Goal: Task Accomplishment & Management: Complete application form

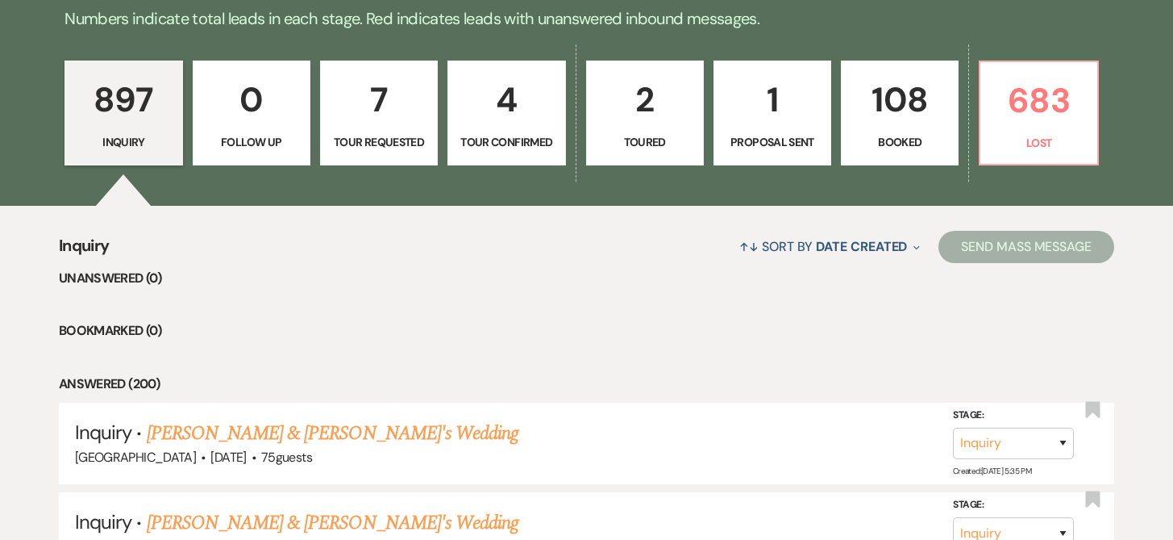
scroll to position [278, 0]
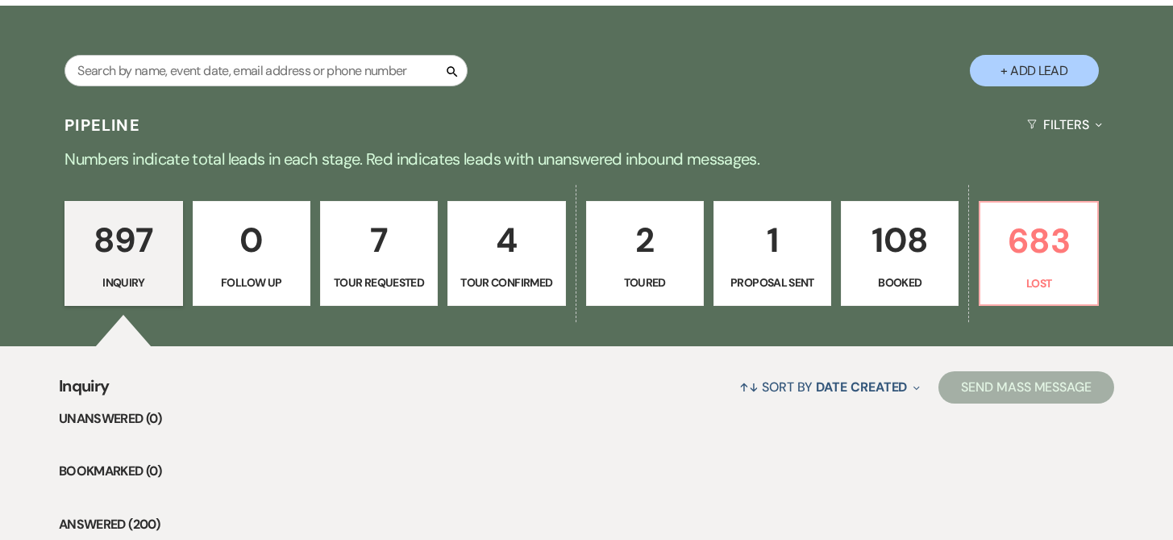
click at [895, 272] on link "108 Booked" at bounding box center [900, 253] width 118 height 105
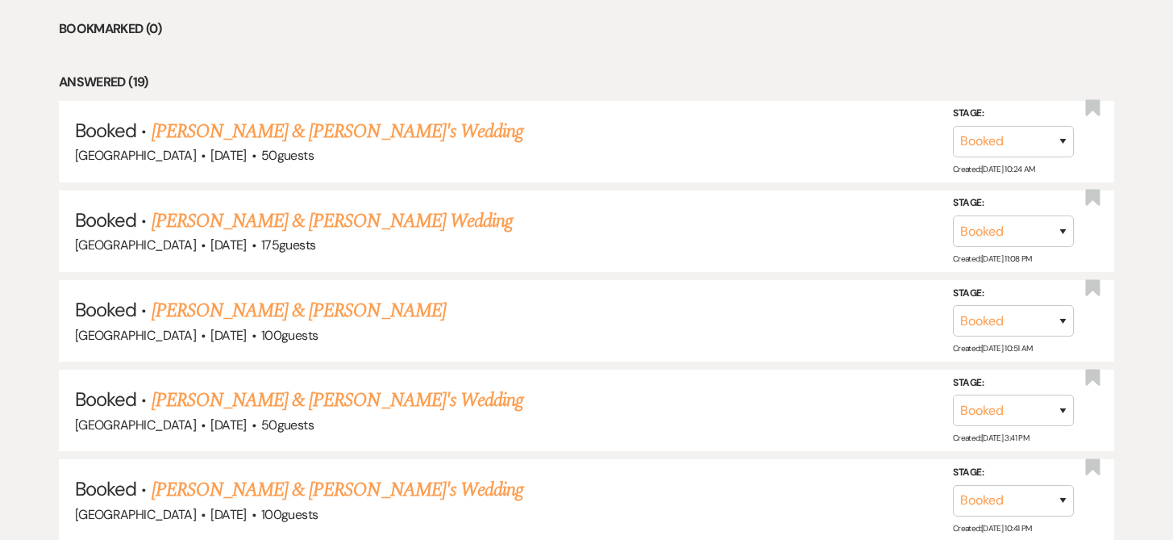
scroll to position [741, 0]
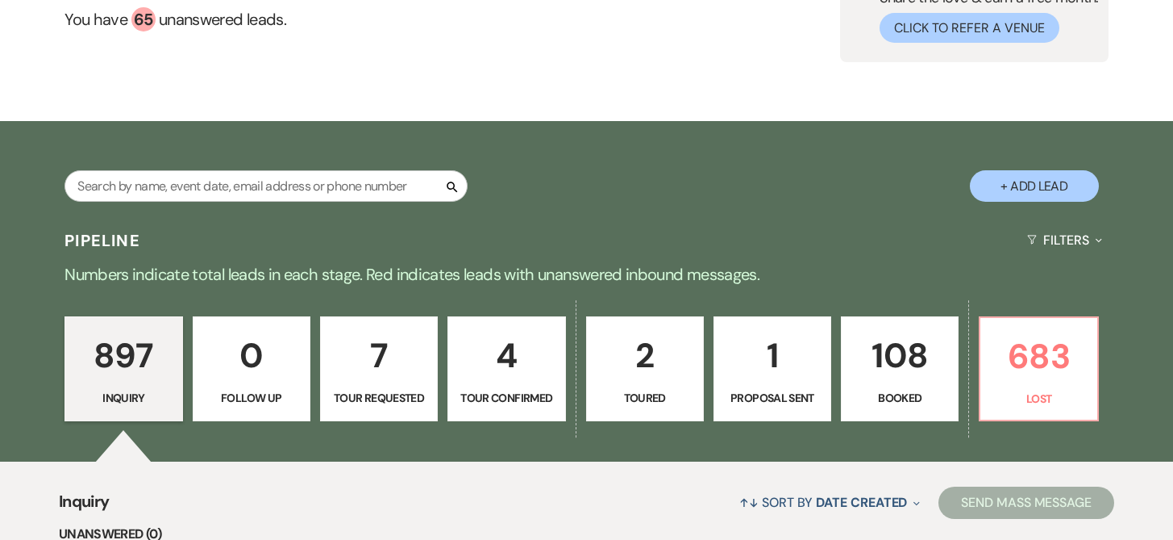
scroll to position [177, 0]
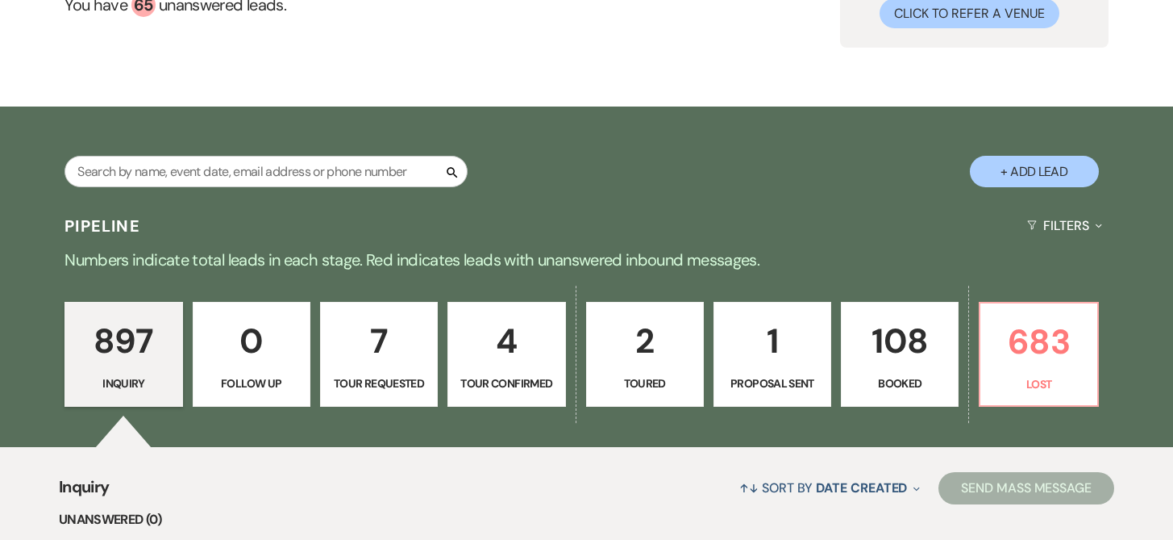
click at [1038, 173] on button "+ Add Lead" at bounding box center [1034, 171] width 129 height 31
select select "193"
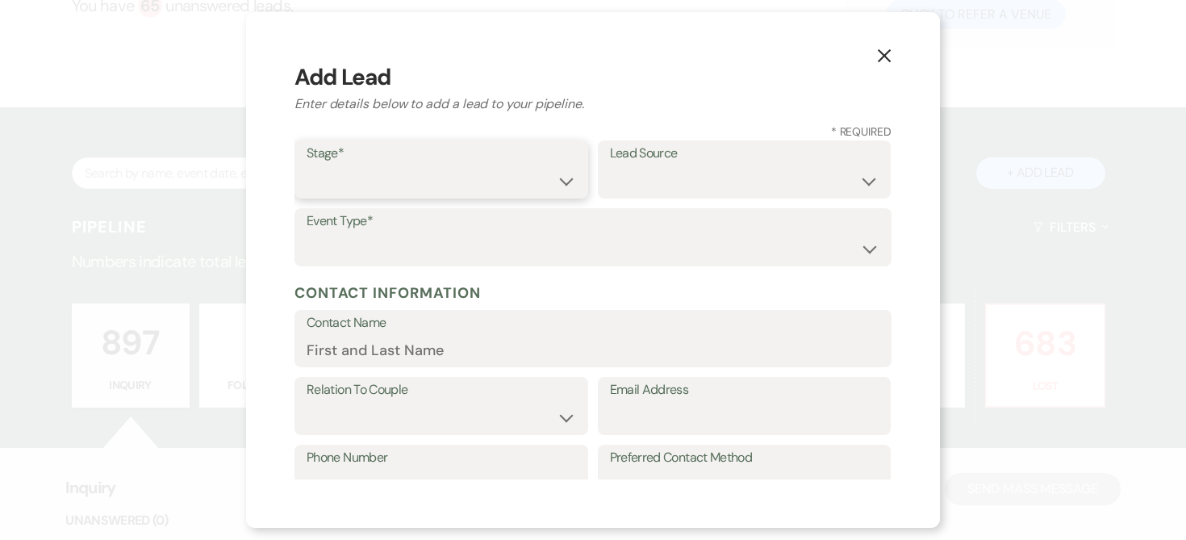
click at [561, 179] on select "Inquiry Follow Up Tour Requested Tour Confirmed Toured Proposal Sent Booked Lost" at bounding box center [440, 180] width 269 height 31
select select "1"
click at [857, 179] on select "Weven Venue Website Instagram Facebook Pinterest Google The Knot Wedding Wire H…" at bounding box center [744, 180] width 269 height 31
select select "3"
click at [457, 251] on select "Wedding Anniversary Party Baby Shower Bachelorette / Bachelor Party Birthday Pa…" at bounding box center [592, 248] width 573 height 31
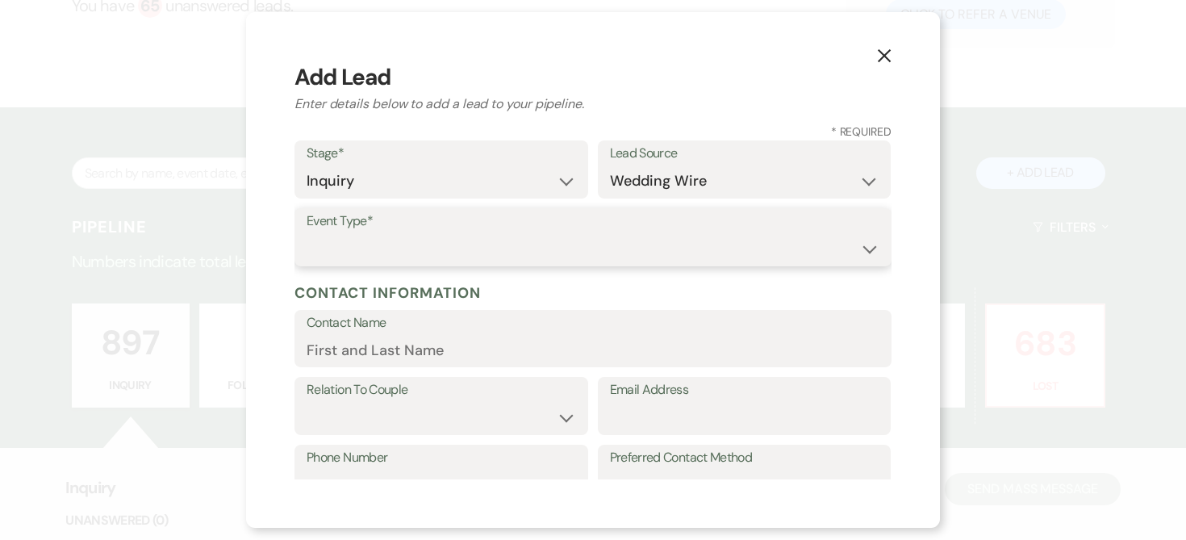
select select "1"
click at [371, 353] on input "Contact Name" at bounding box center [592, 349] width 573 height 31
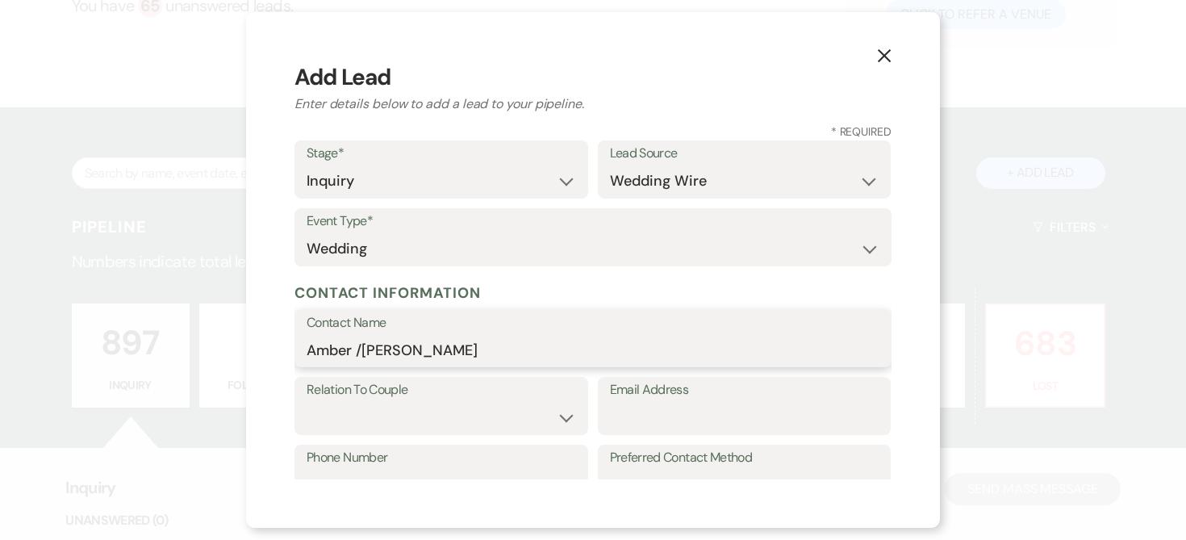
click at [364, 348] on input "Amber /[PERSON_NAME]" at bounding box center [592, 349] width 573 height 31
type input "[PERSON_NAME]"
click at [559, 418] on select "Couple Planner Parent of Couple Family Member Friend Other" at bounding box center [440, 417] width 269 height 31
select select "1"
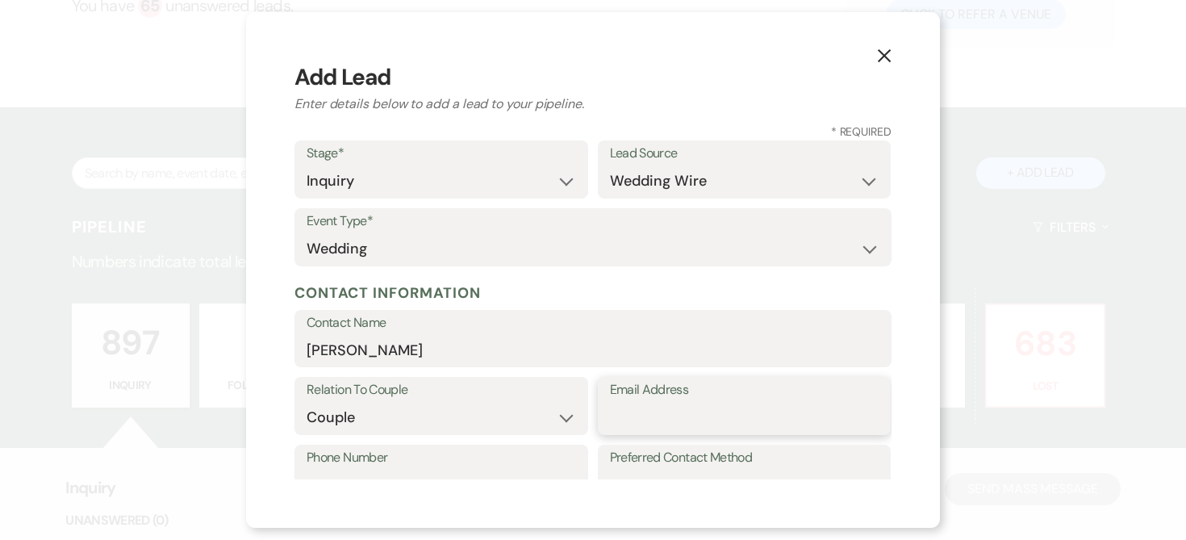
click at [635, 417] on input "Email Address" at bounding box center [744, 417] width 269 height 31
type input "[DOMAIN_NAME][EMAIL_ADDRESS][DOMAIN_NAME]"
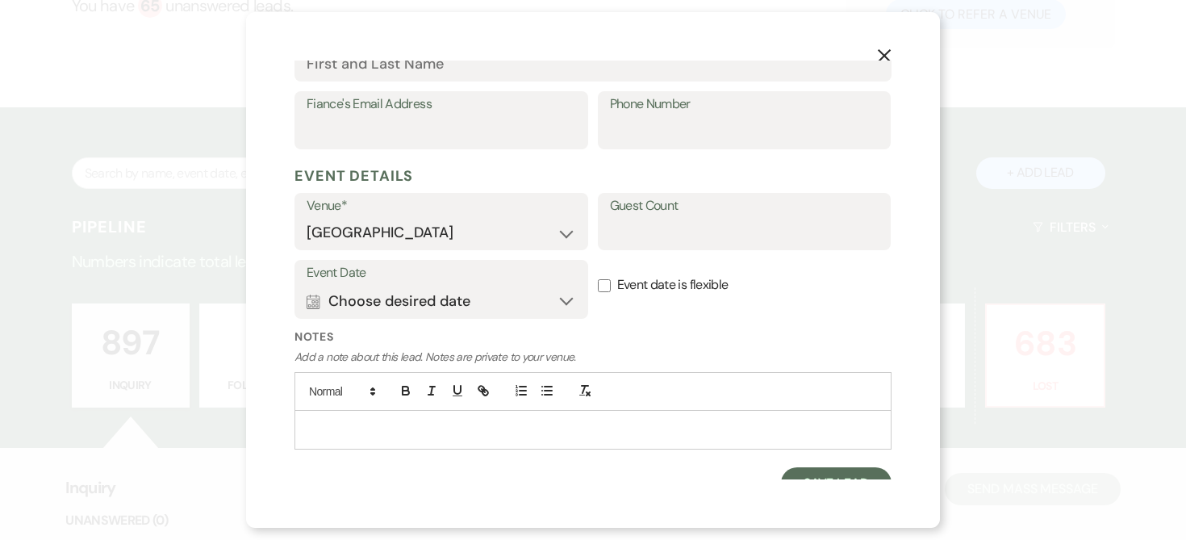
scroll to position [539, 0]
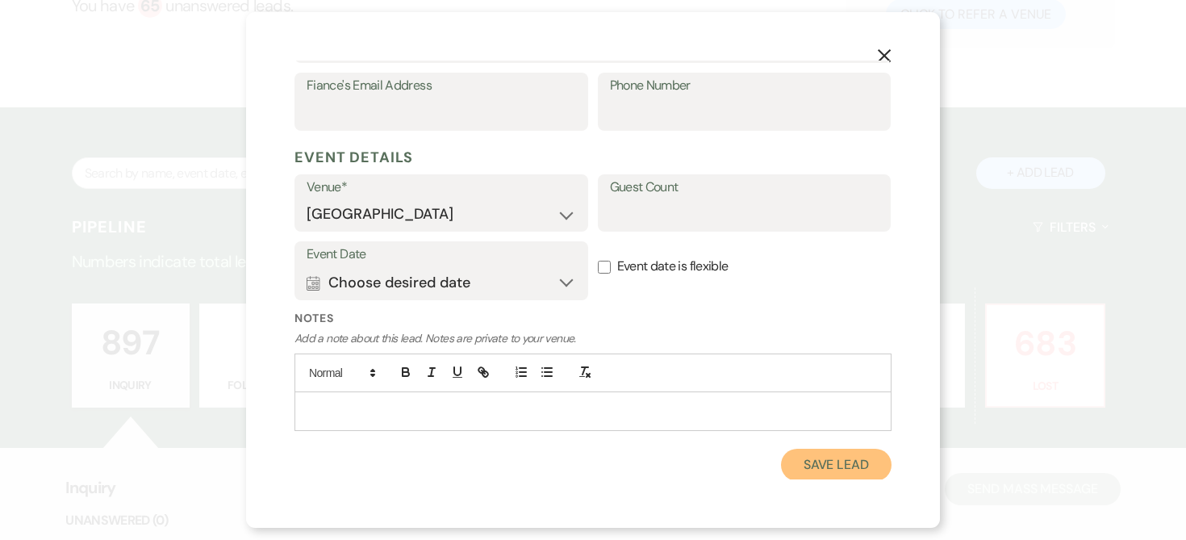
click at [809, 465] on button "Save Lead" at bounding box center [836, 464] width 110 height 32
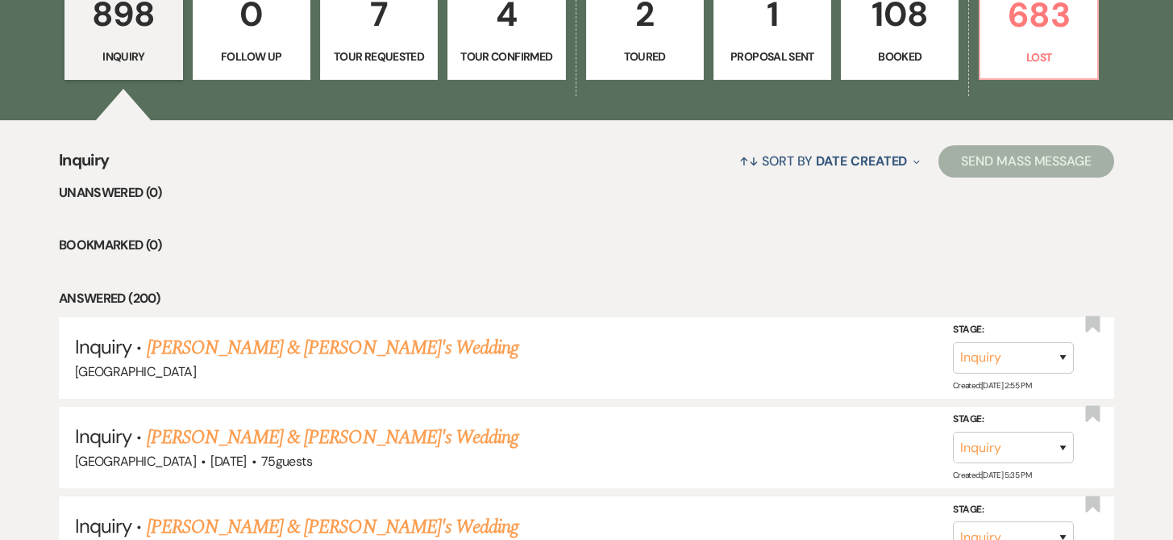
scroll to position [518, 0]
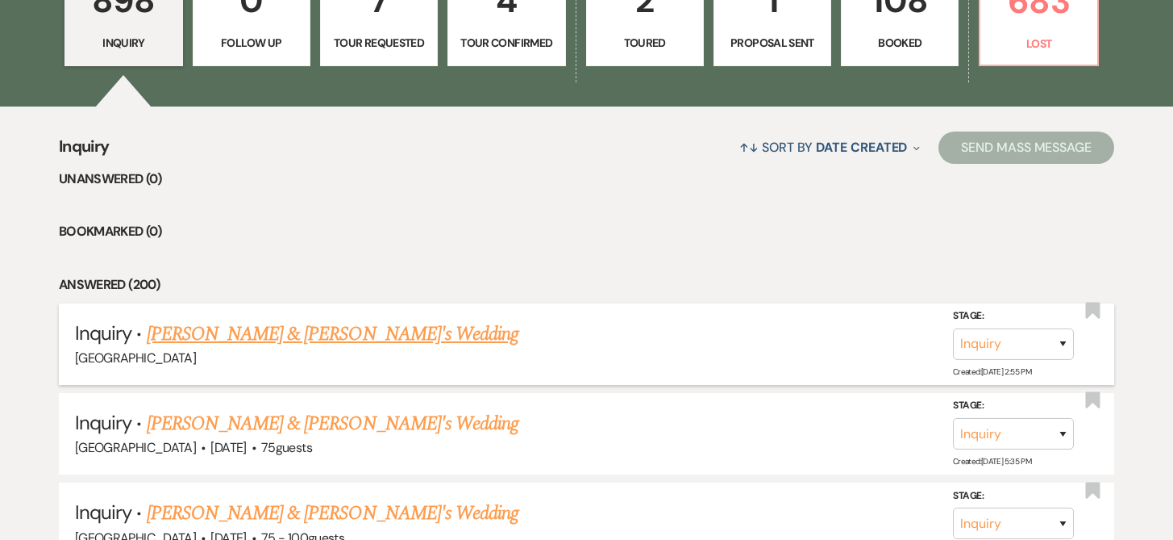
click at [358, 336] on link "[PERSON_NAME] & [PERSON_NAME]'s Wedding" at bounding box center [333, 333] width 373 height 29
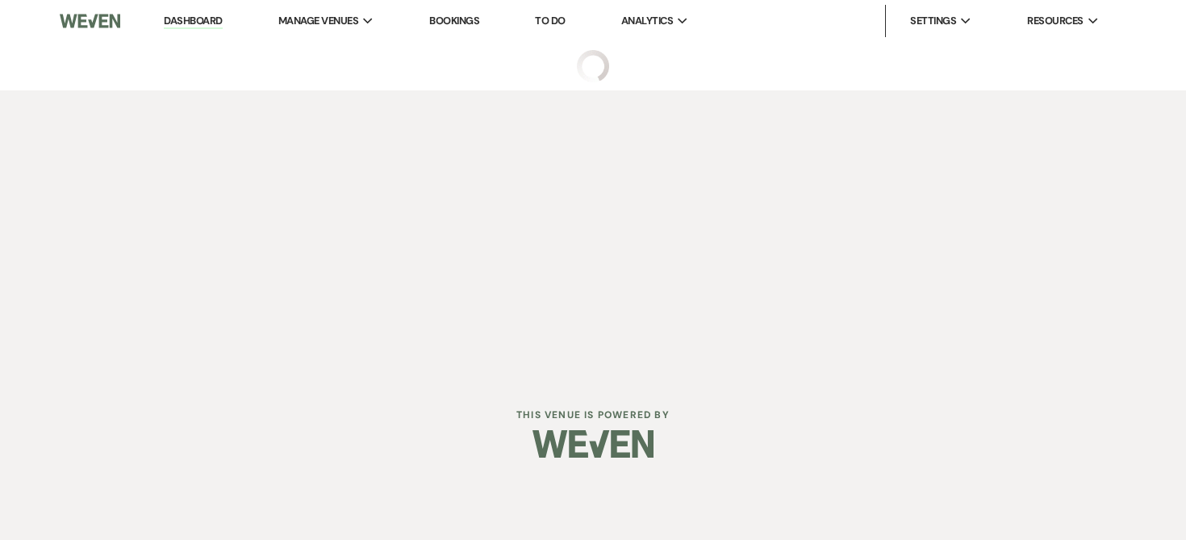
select select "3"
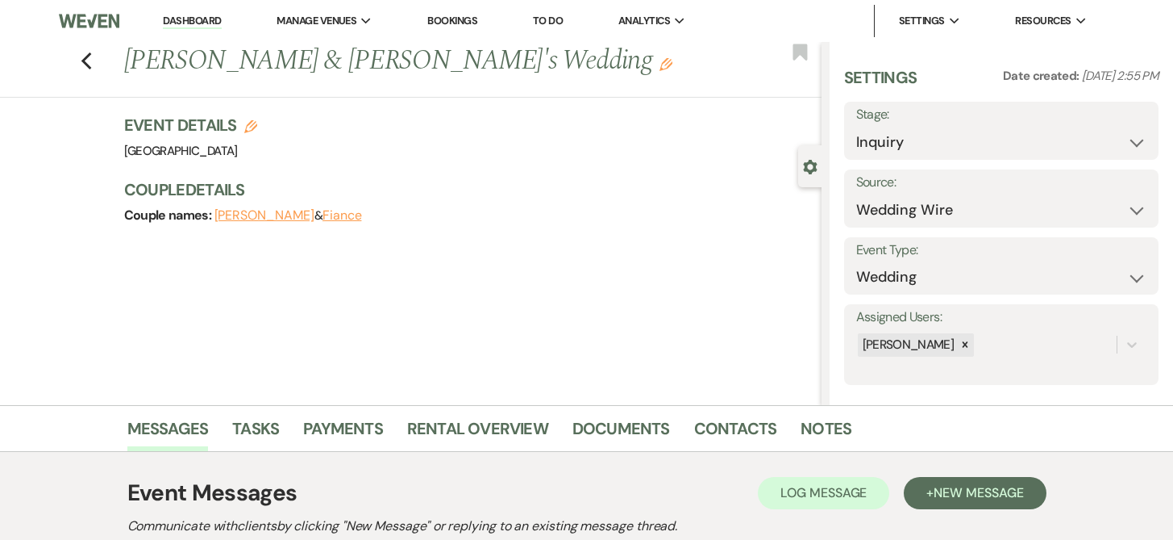
click at [660, 59] on use "button" at bounding box center [666, 64] width 13 height 13
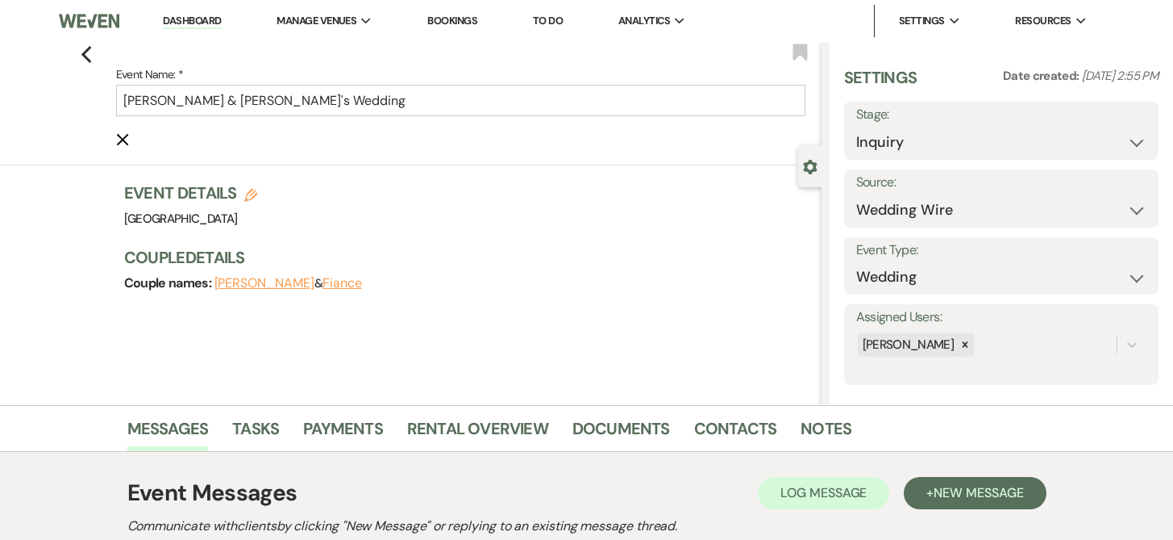
click at [256, 194] on use "button" at bounding box center [250, 195] width 13 height 13
select select "193"
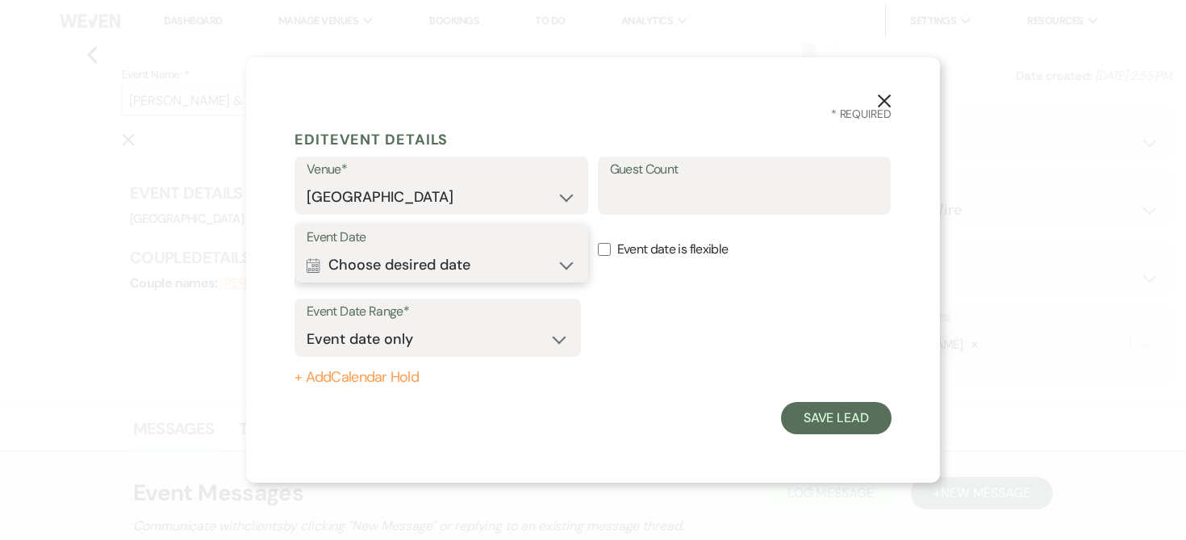
click at [317, 262] on use "button" at bounding box center [312, 265] width 13 height 15
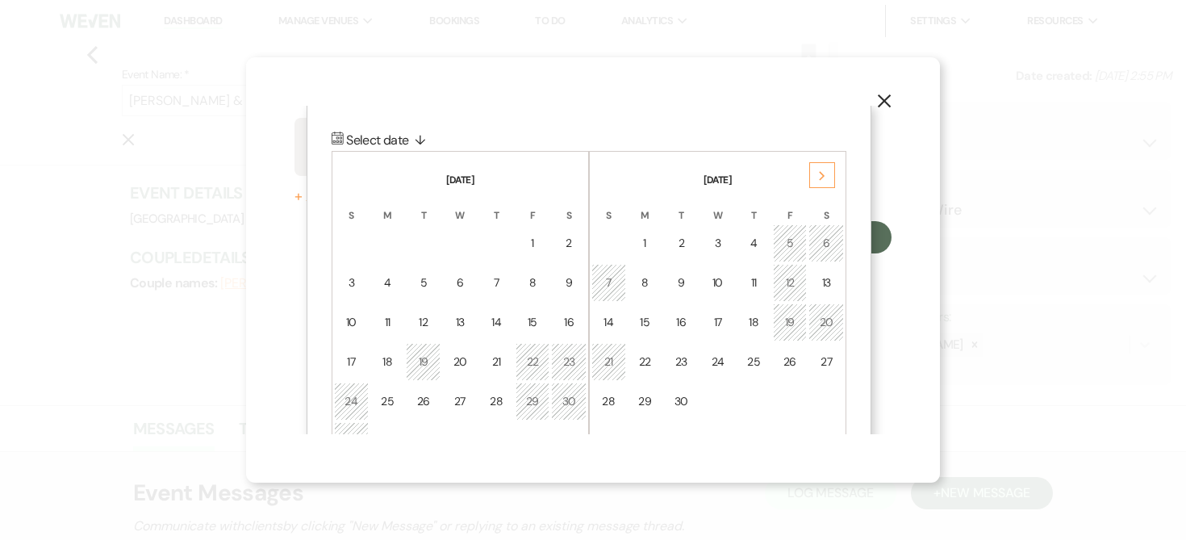
scroll to position [182, 0]
click at [827, 173] on div "Next" at bounding box center [822, 173] width 26 height 26
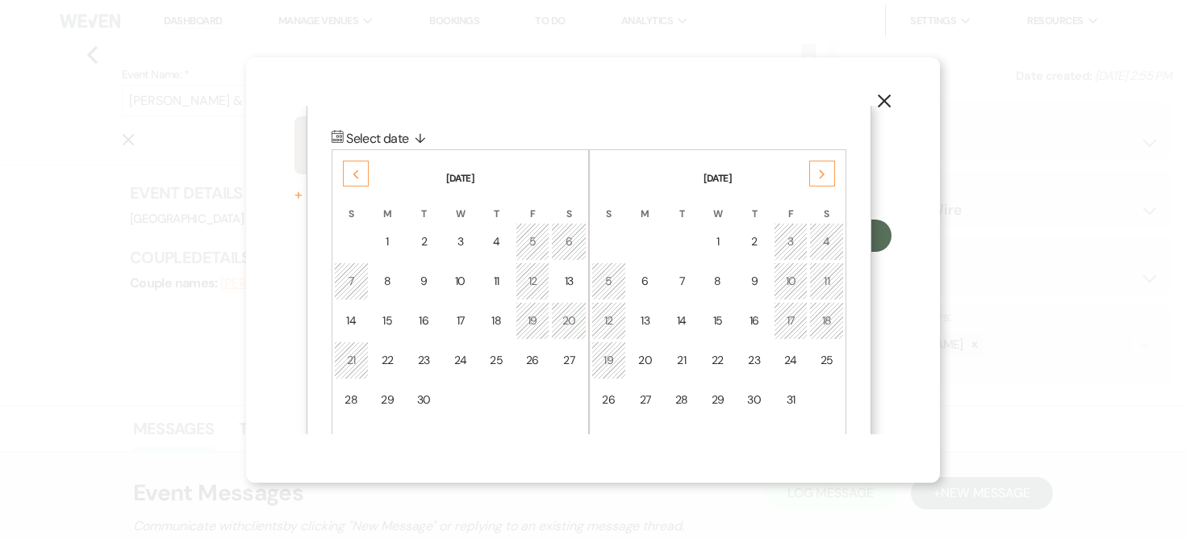
click at [827, 173] on div "Next" at bounding box center [822, 173] width 26 height 26
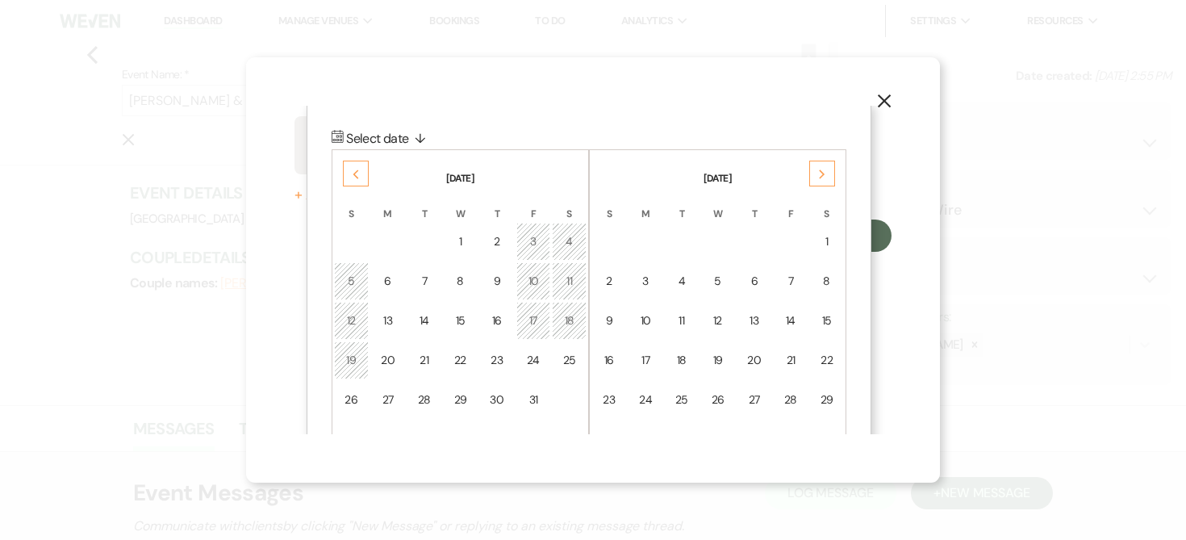
click at [827, 173] on div "Next" at bounding box center [822, 173] width 26 height 26
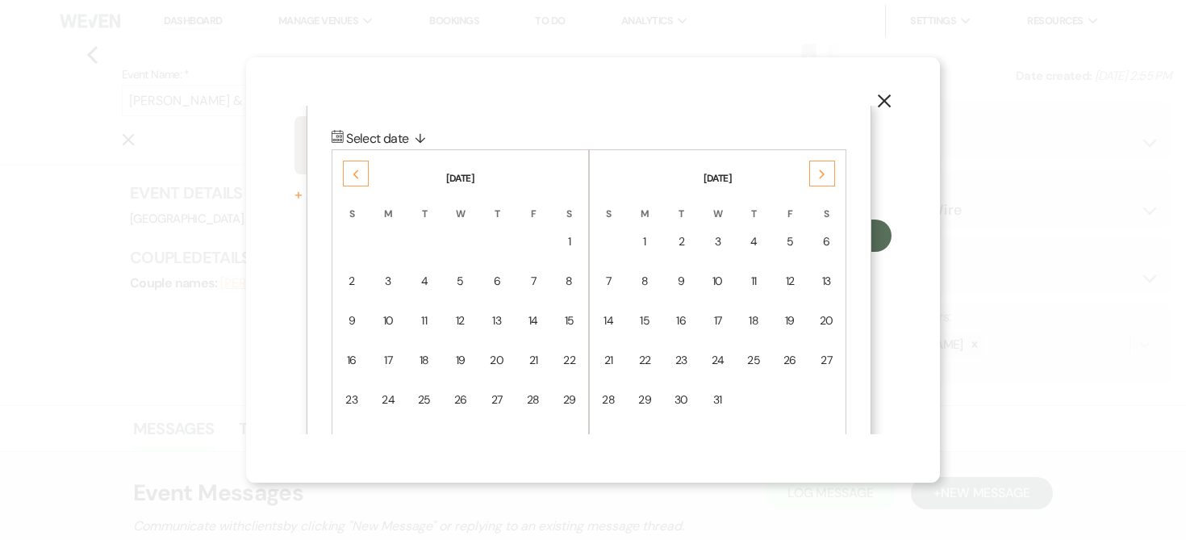
click at [827, 173] on div "Next" at bounding box center [822, 173] width 26 height 26
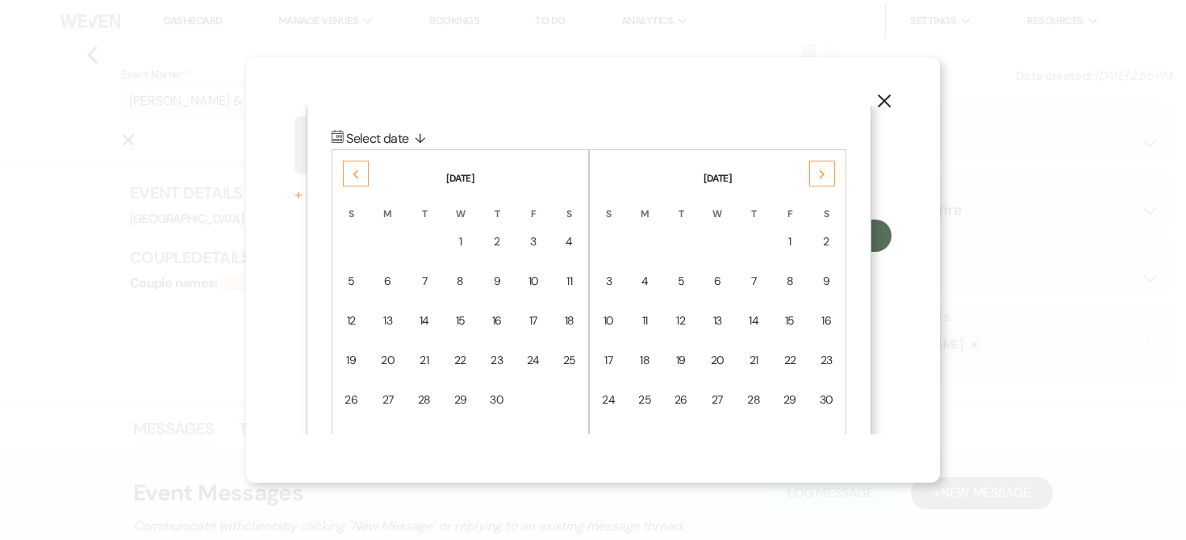
click at [827, 173] on div "Next" at bounding box center [822, 173] width 26 height 26
click at [827, 322] on div "15" at bounding box center [826, 320] width 14 height 17
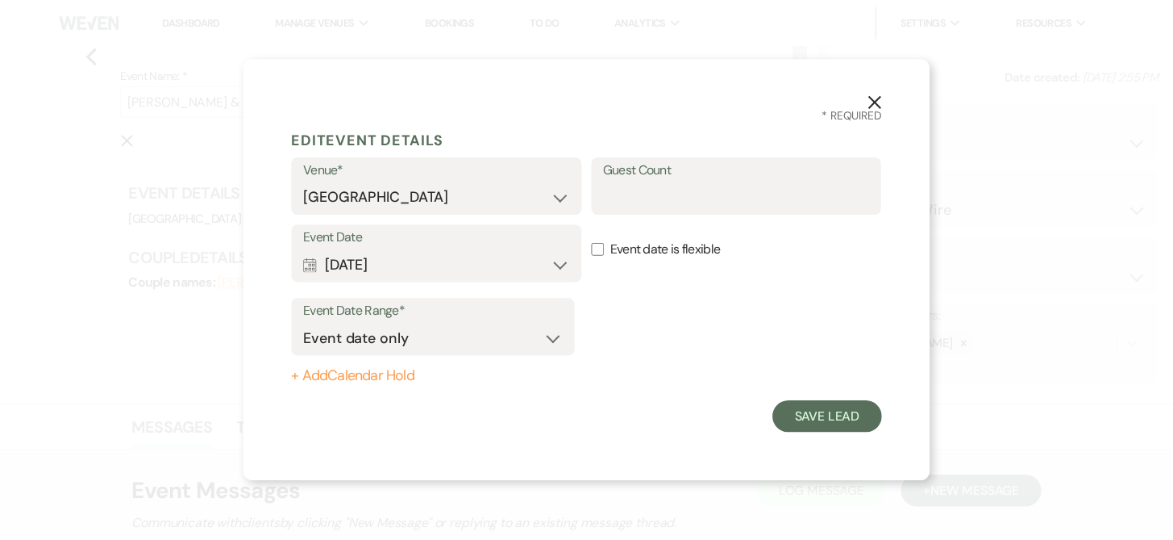
scroll to position [0, 0]
click at [824, 420] on button "Save Lead" at bounding box center [836, 418] width 110 height 32
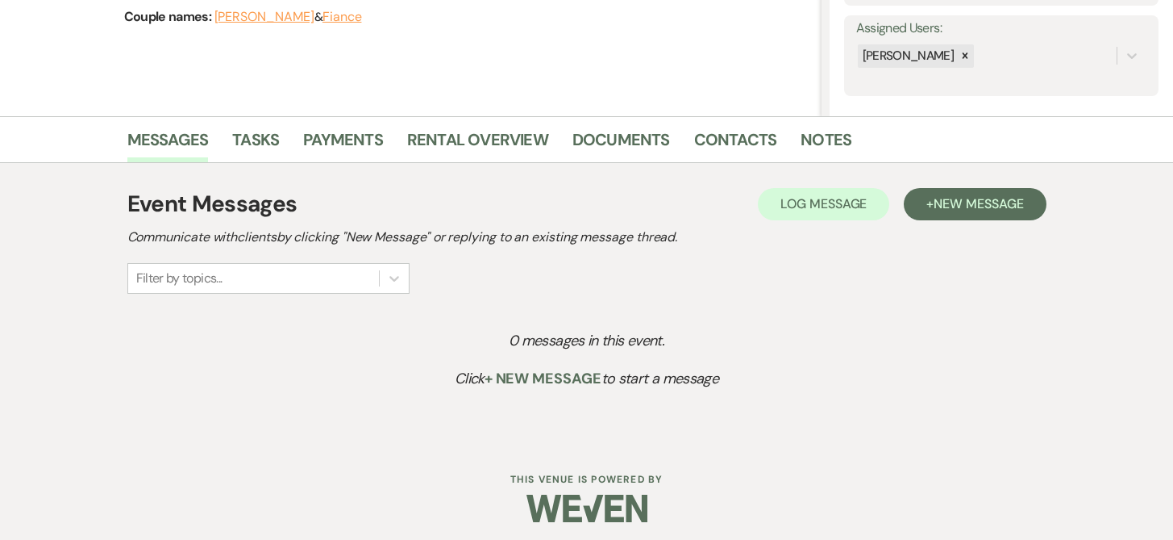
scroll to position [295, 0]
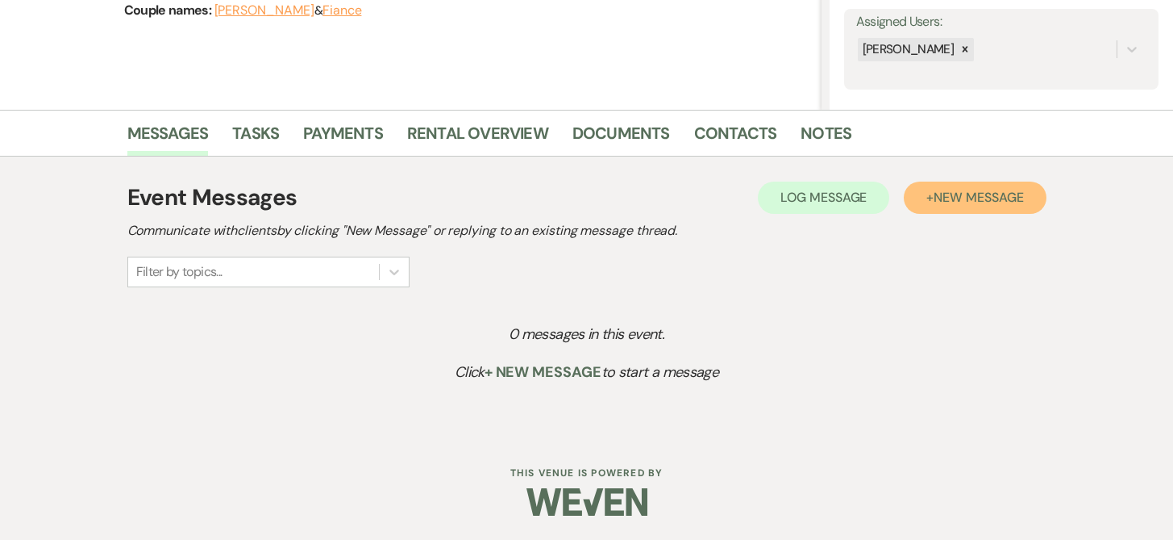
click at [963, 185] on button "+ New Message" at bounding box center [975, 197] width 142 height 32
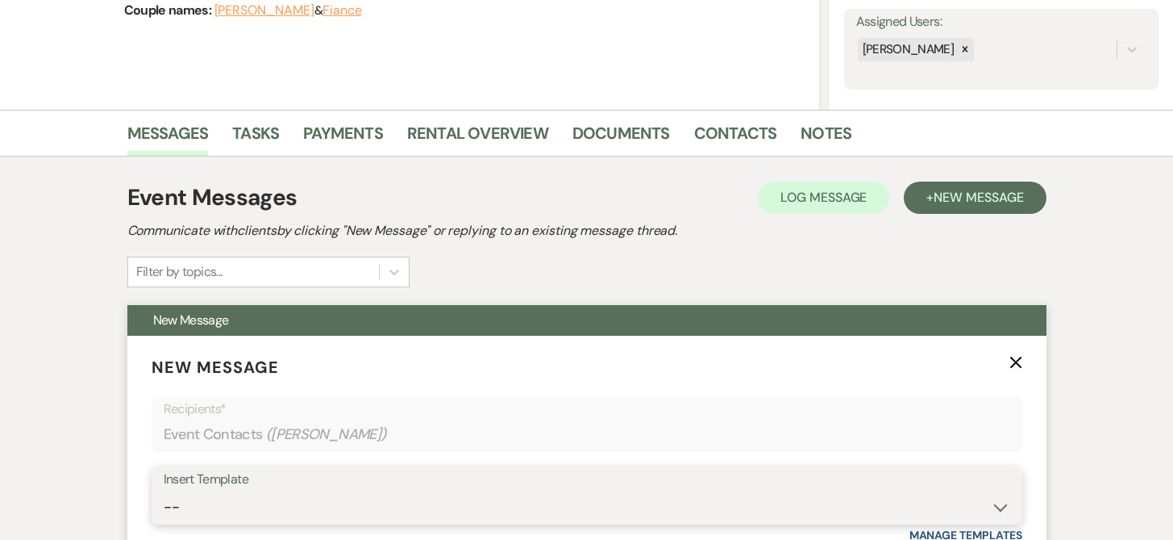
click at [169, 506] on select "-- Weven Planning Portal Introduction (Booked Events) Initial Inquiry Response …" at bounding box center [587, 506] width 847 height 31
select select "389"
type input "Wedding Date Availability"
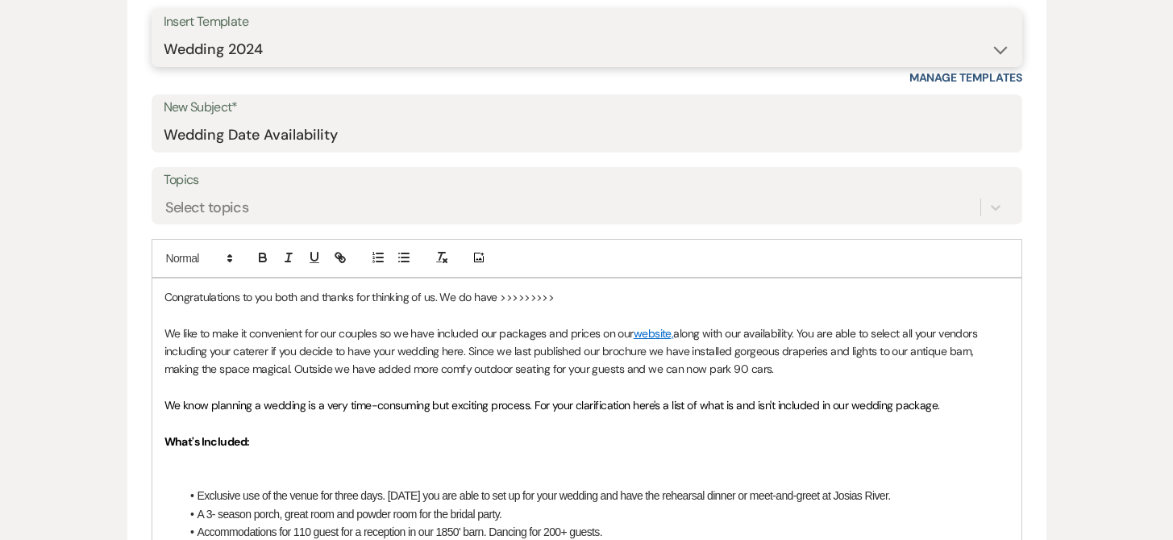
scroll to position [757, 0]
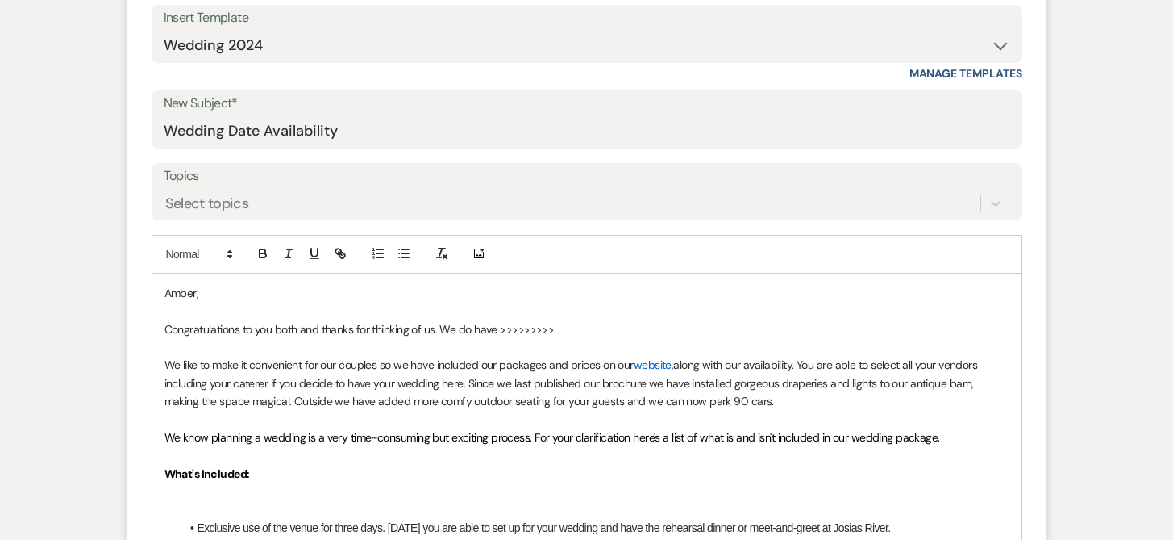
click at [440, 330] on p "Congratulations to you both and thanks for thinking of us. We do have >>>>>>>>>" at bounding box center [587, 329] width 845 height 18
click at [937, 325] on p "Thanks for sending along your personal email address, it makes it much easier f…" at bounding box center [587, 329] width 845 height 18
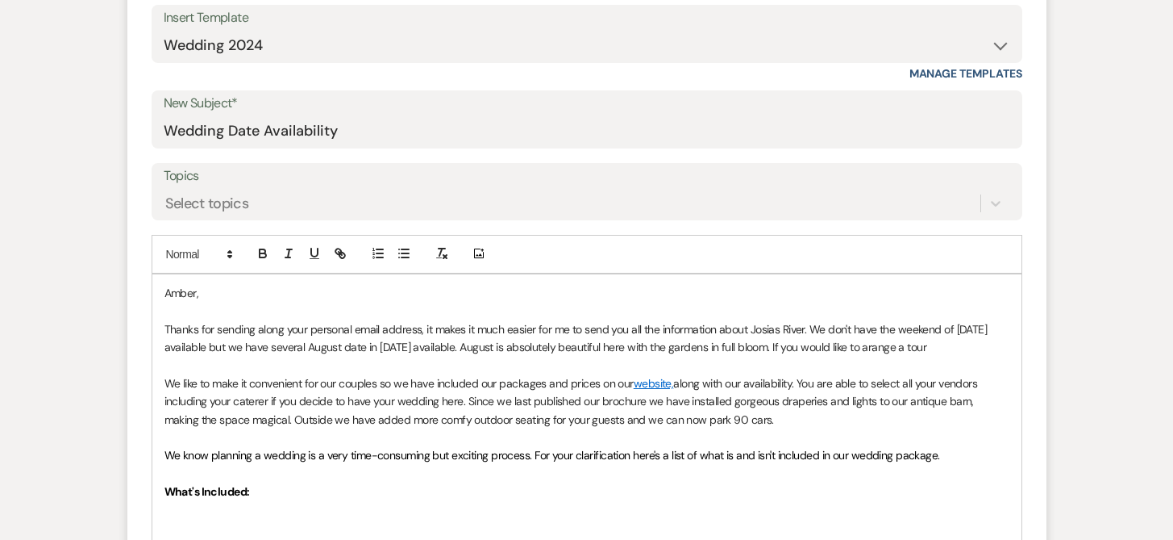
click at [891, 346] on p "Thanks for sending along your personal email address, it makes it much easier f…" at bounding box center [587, 338] width 845 height 36
click at [984, 350] on p "Thanks for sending along your personal email address, it makes it much easier f…" at bounding box center [587, 338] width 845 height 36
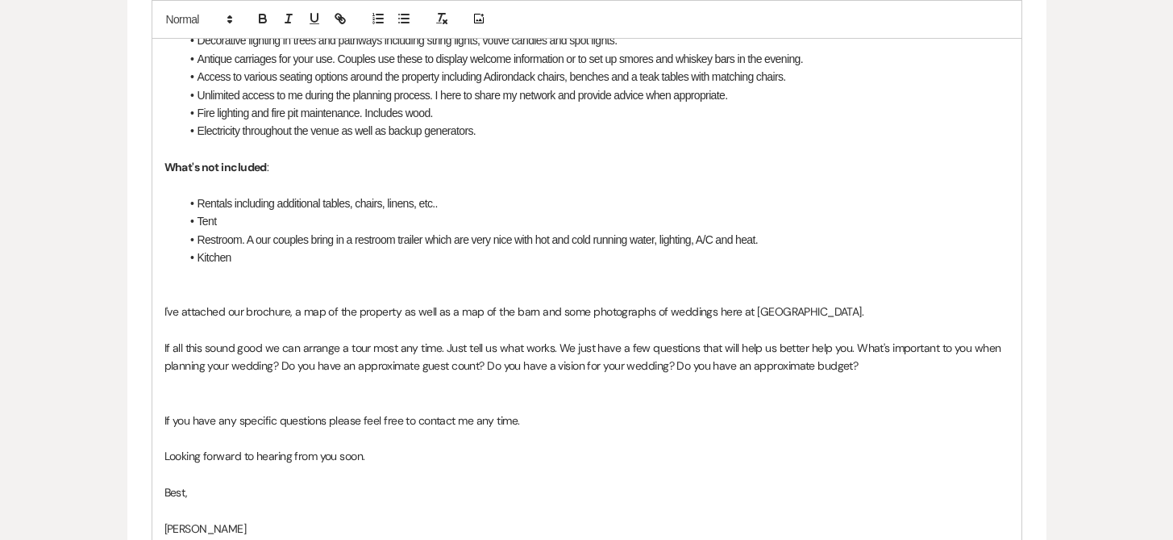
scroll to position [1520, 0]
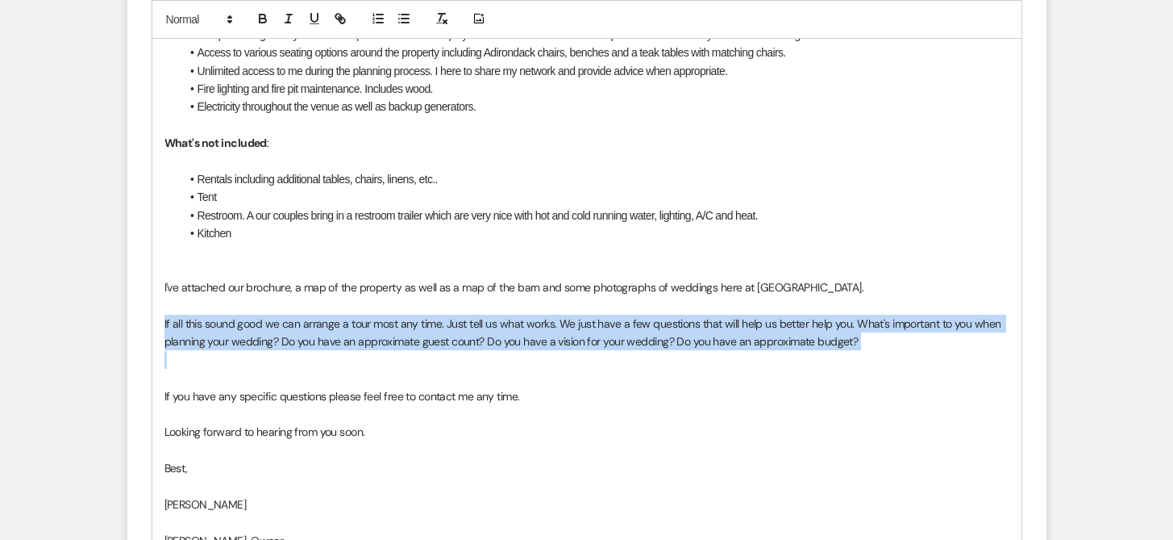
drag, startPoint x: 164, startPoint y: 318, endPoint x: 673, endPoint y: 355, distance: 510.3
click at [673, 355] on div "[PERSON_NAME], Thanks for sending along your personal email address, it makes i…" at bounding box center [586, 52] width 869 height 1085
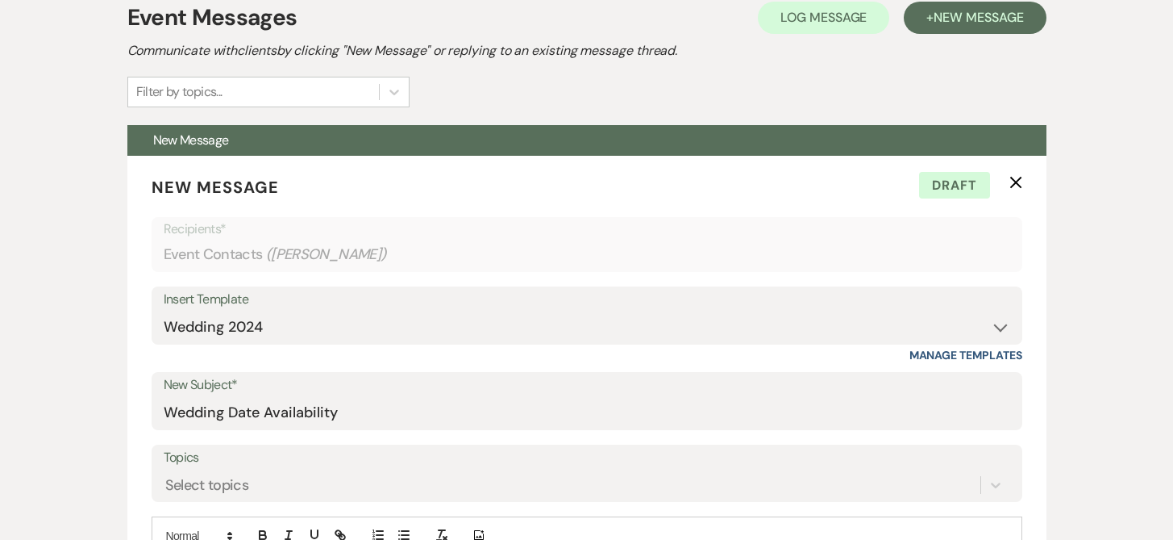
scroll to position [565, 0]
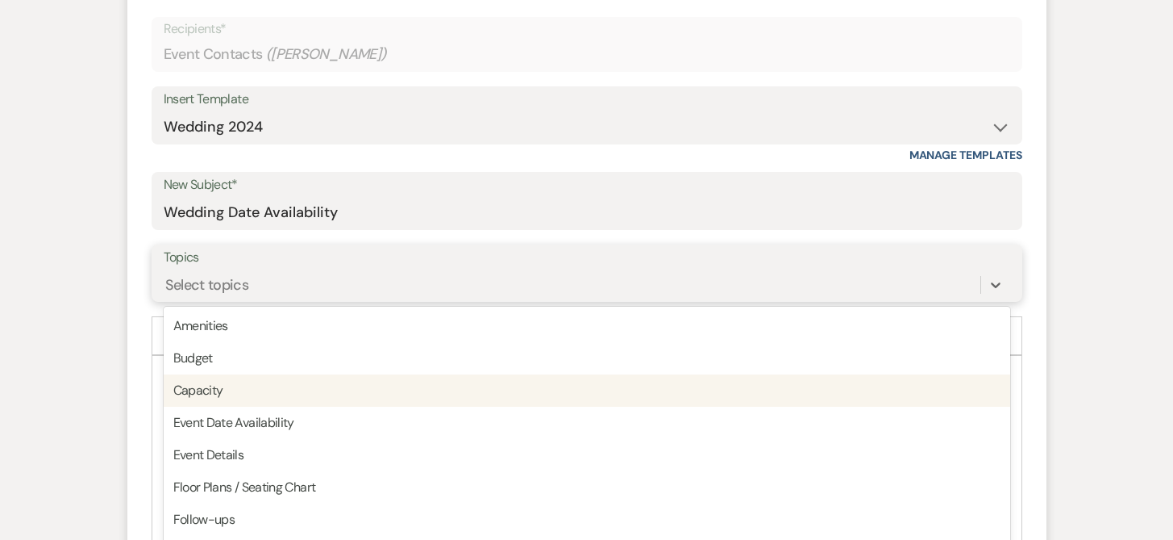
click at [213, 300] on div "option Capacity focused, 3 of 20. 20 results available. Use Up and Down to choo…" at bounding box center [587, 284] width 847 height 31
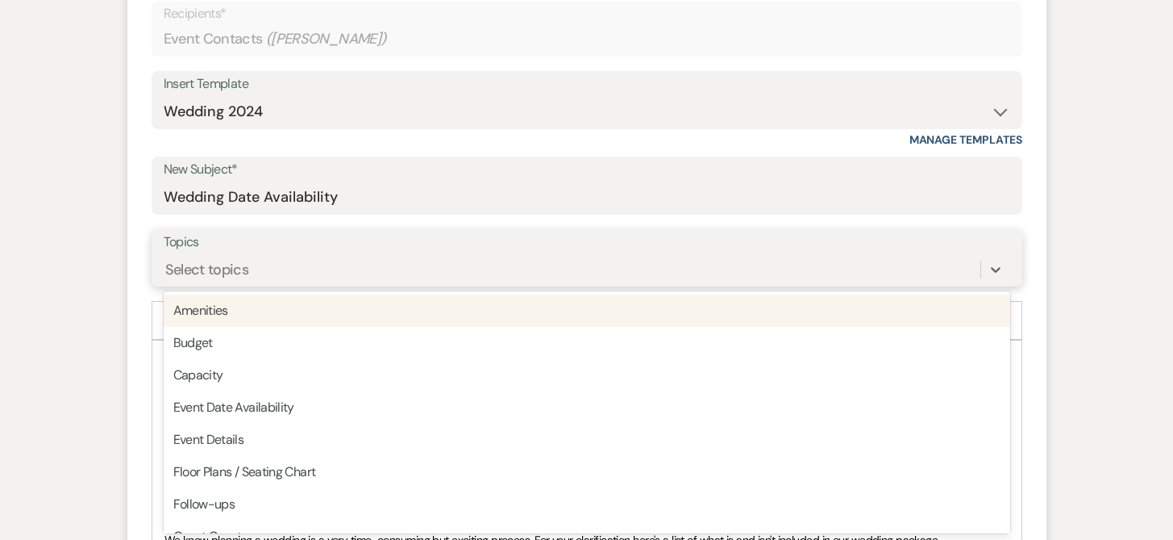
click at [228, 307] on div "Amenities" at bounding box center [587, 310] width 847 height 32
type input "lo"
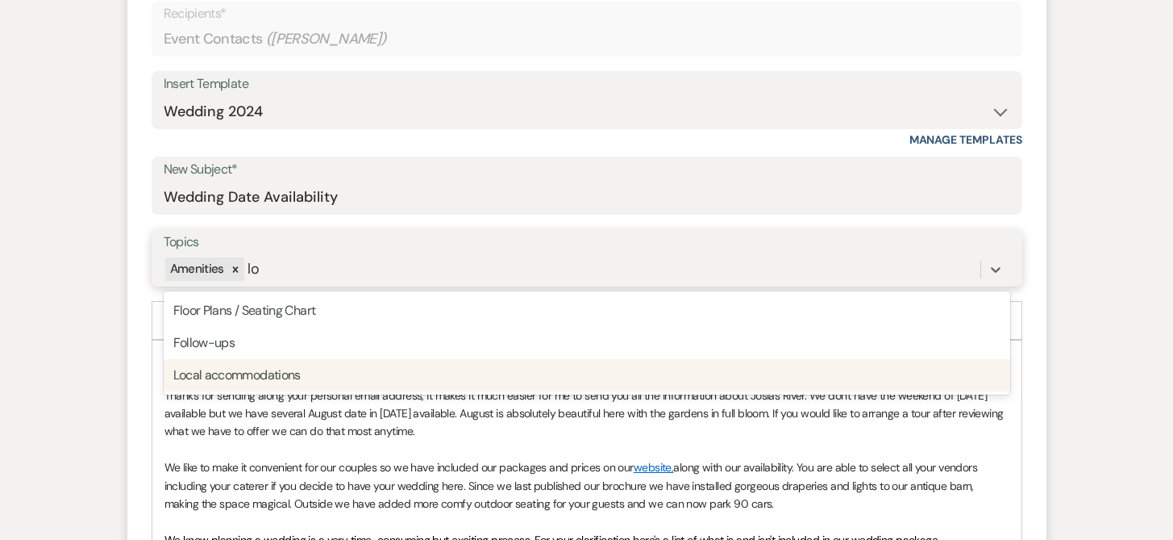
click at [241, 382] on div "Local accommodations" at bounding box center [587, 375] width 847 height 32
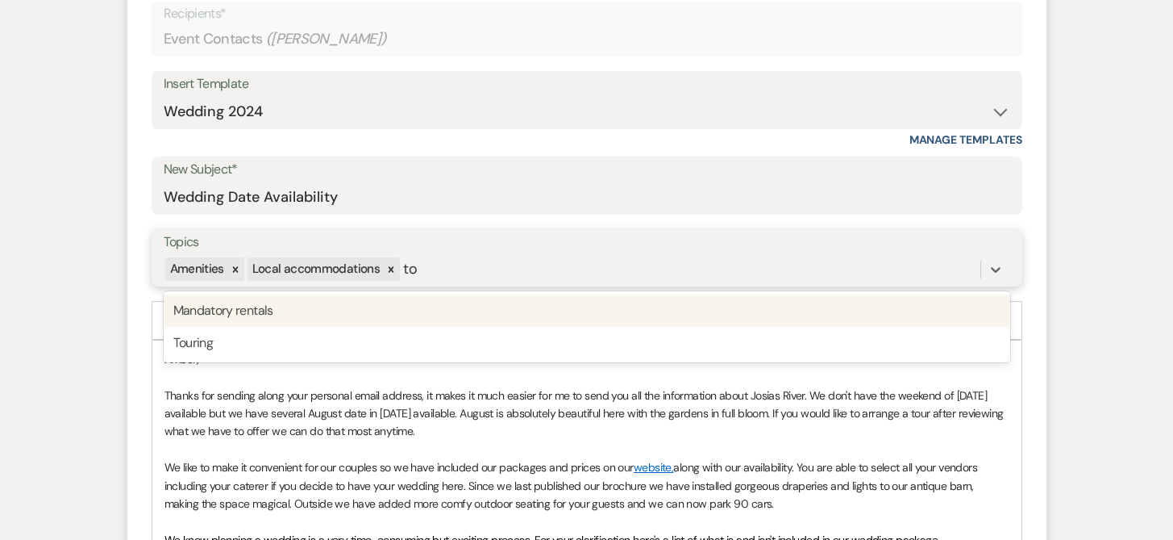
type input "tou"
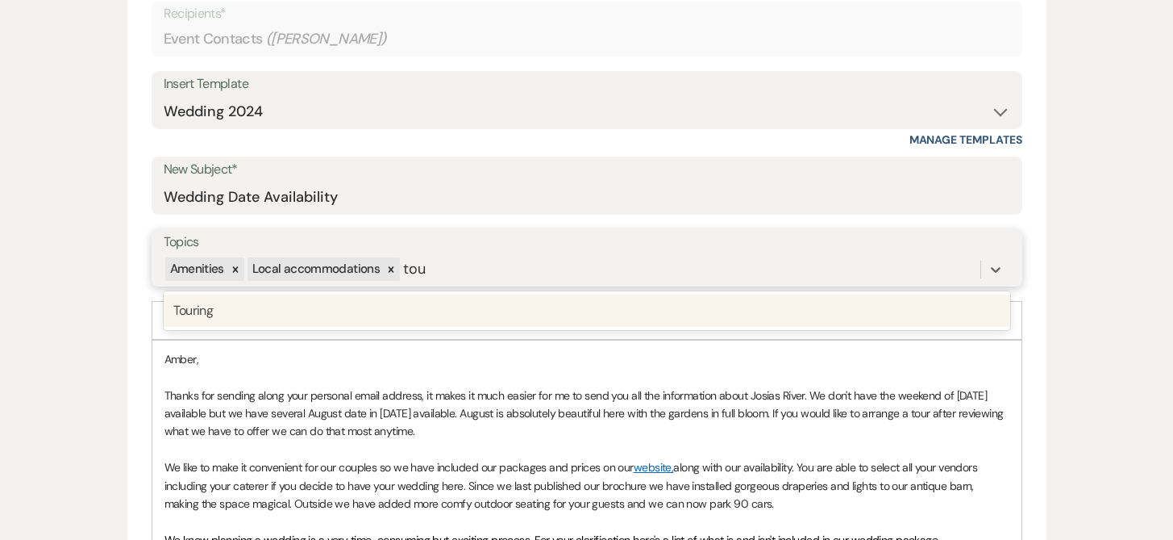
click at [204, 305] on div "Touring" at bounding box center [587, 310] width 847 height 32
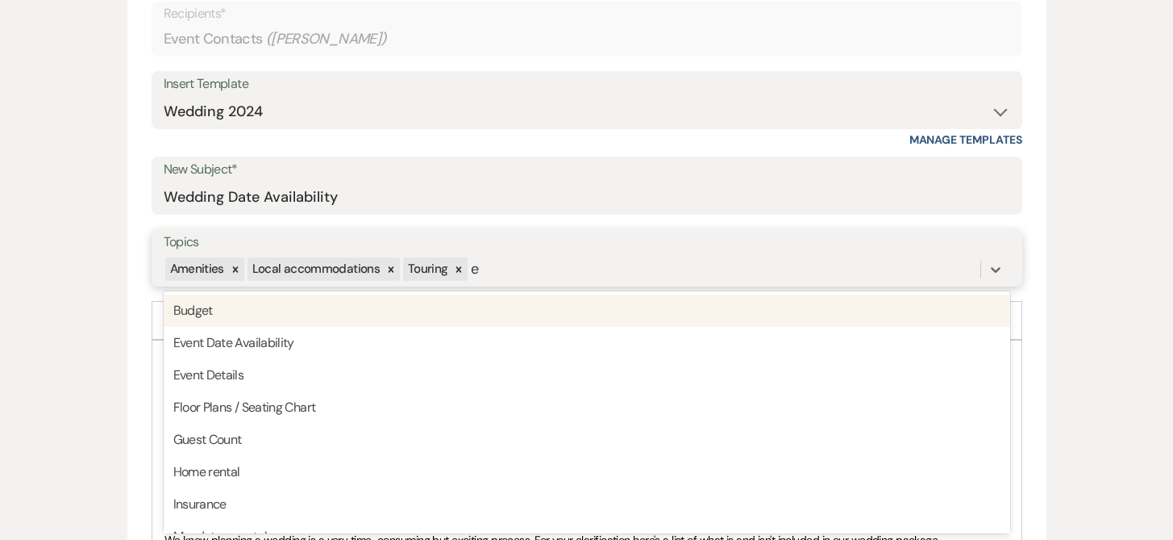
type input "ev"
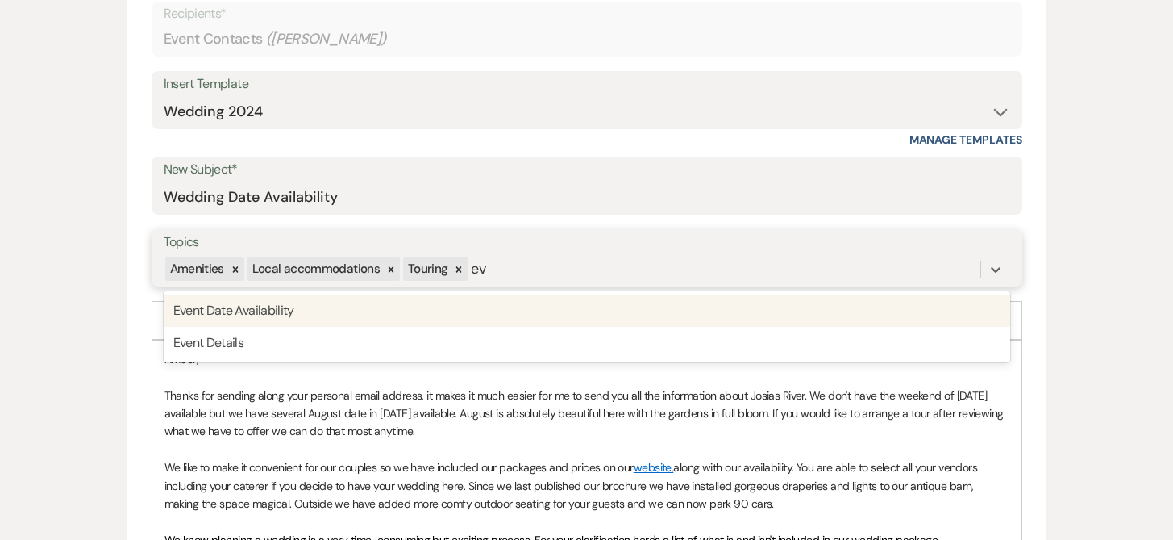
click at [201, 313] on div "Event Date Availability" at bounding box center [587, 310] width 847 height 32
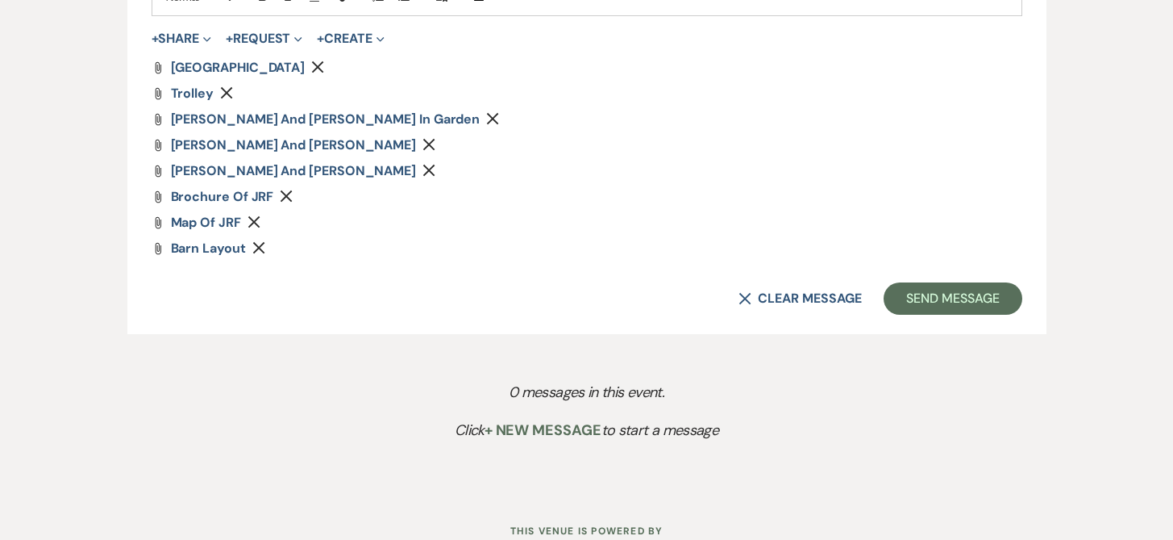
scroll to position [2103, 0]
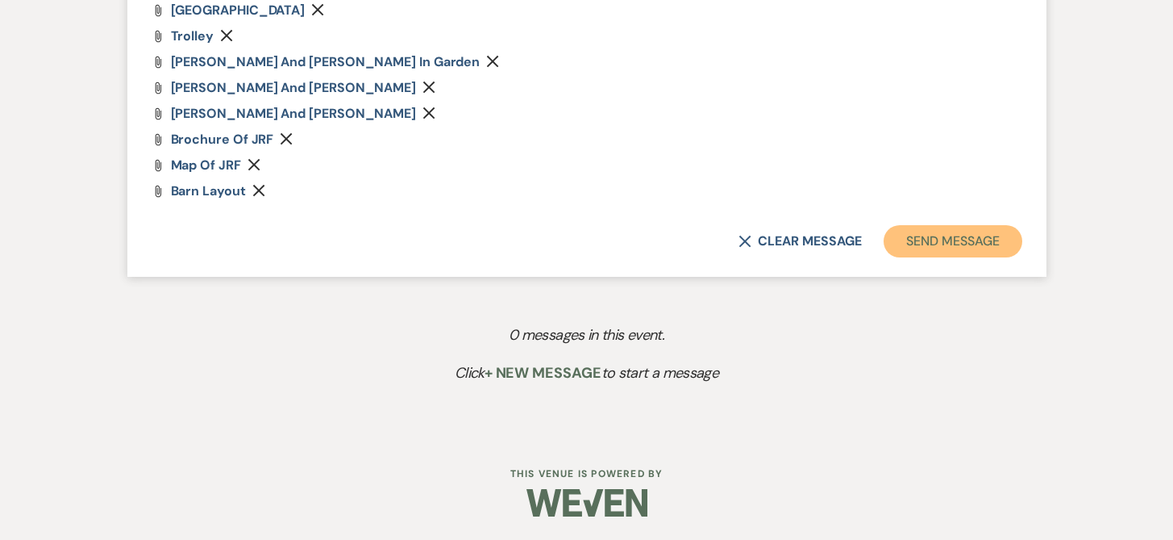
click at [989, 236] on button "Send Message" at bounding box center [953, 241] width 138 height 32
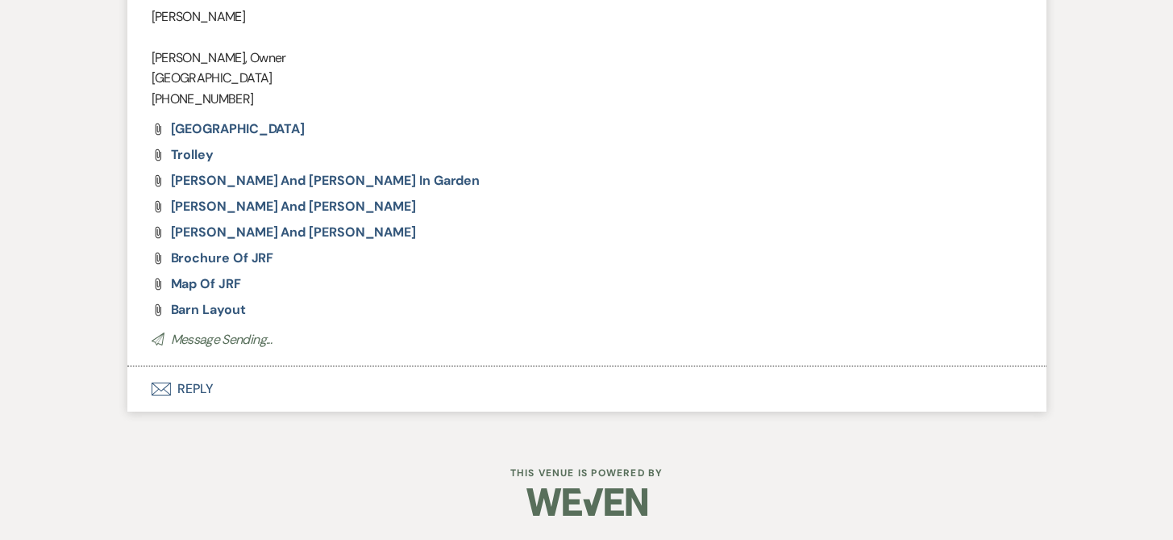
scroll to position [498, 0]
